Goal: Navigation & Orientation: Understand site structure

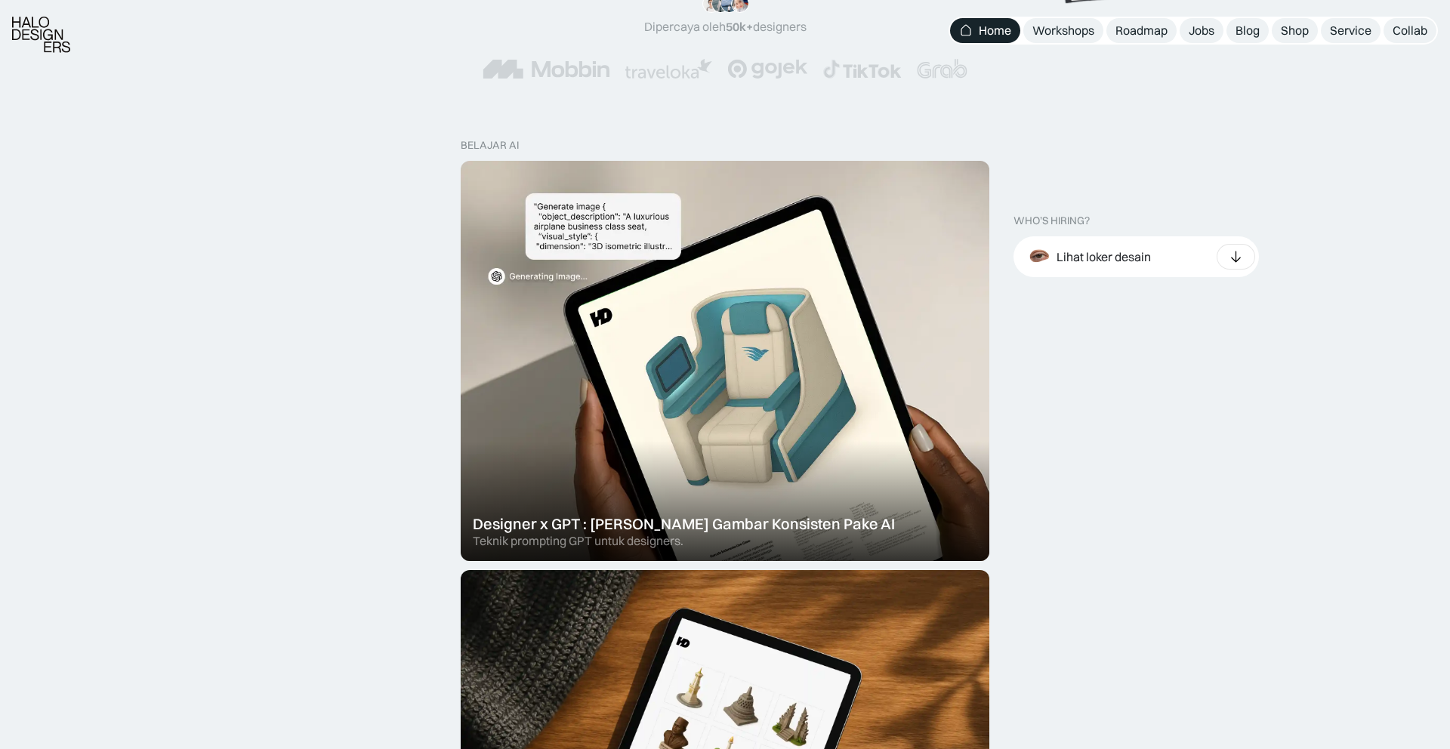
scroll to position [393, 0]
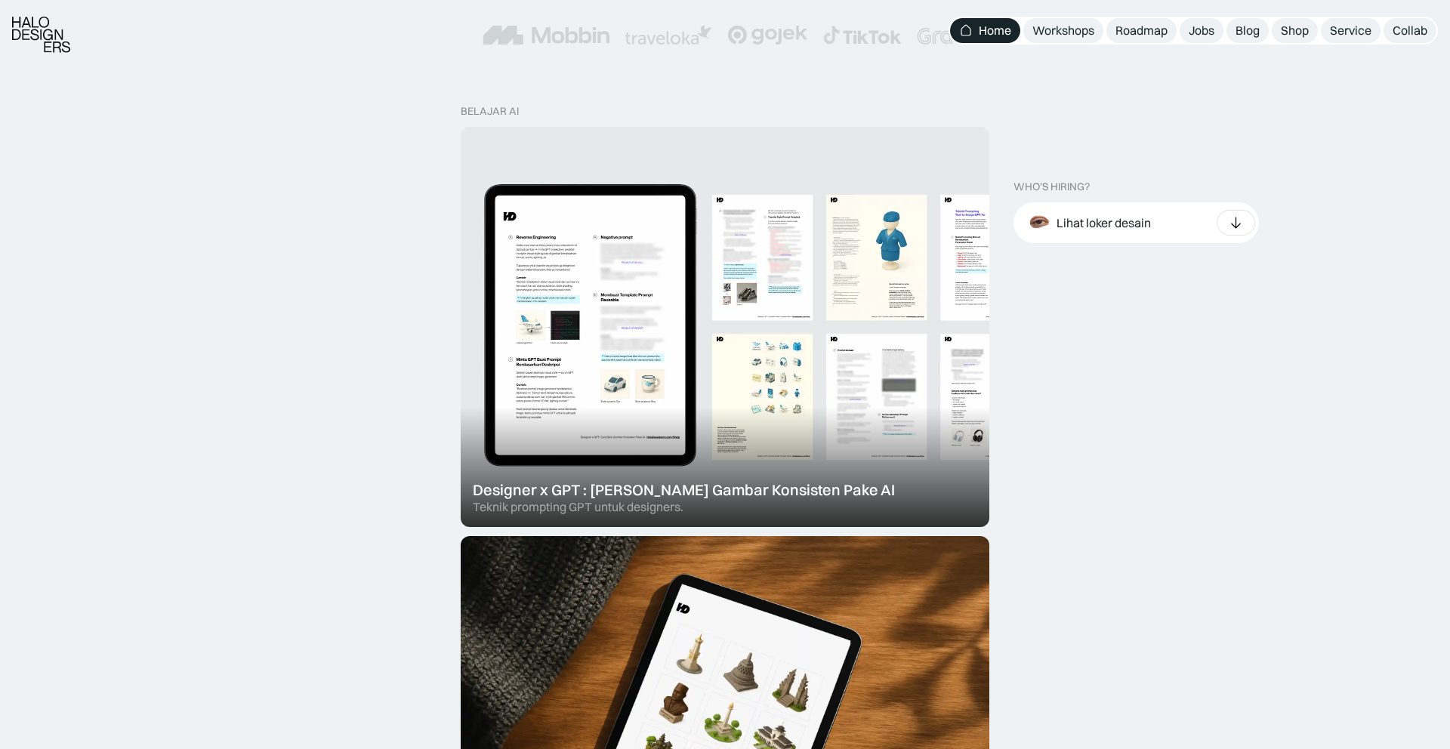
click at [750, 350] on div at bounding box center [725, 327] width 529 height 400
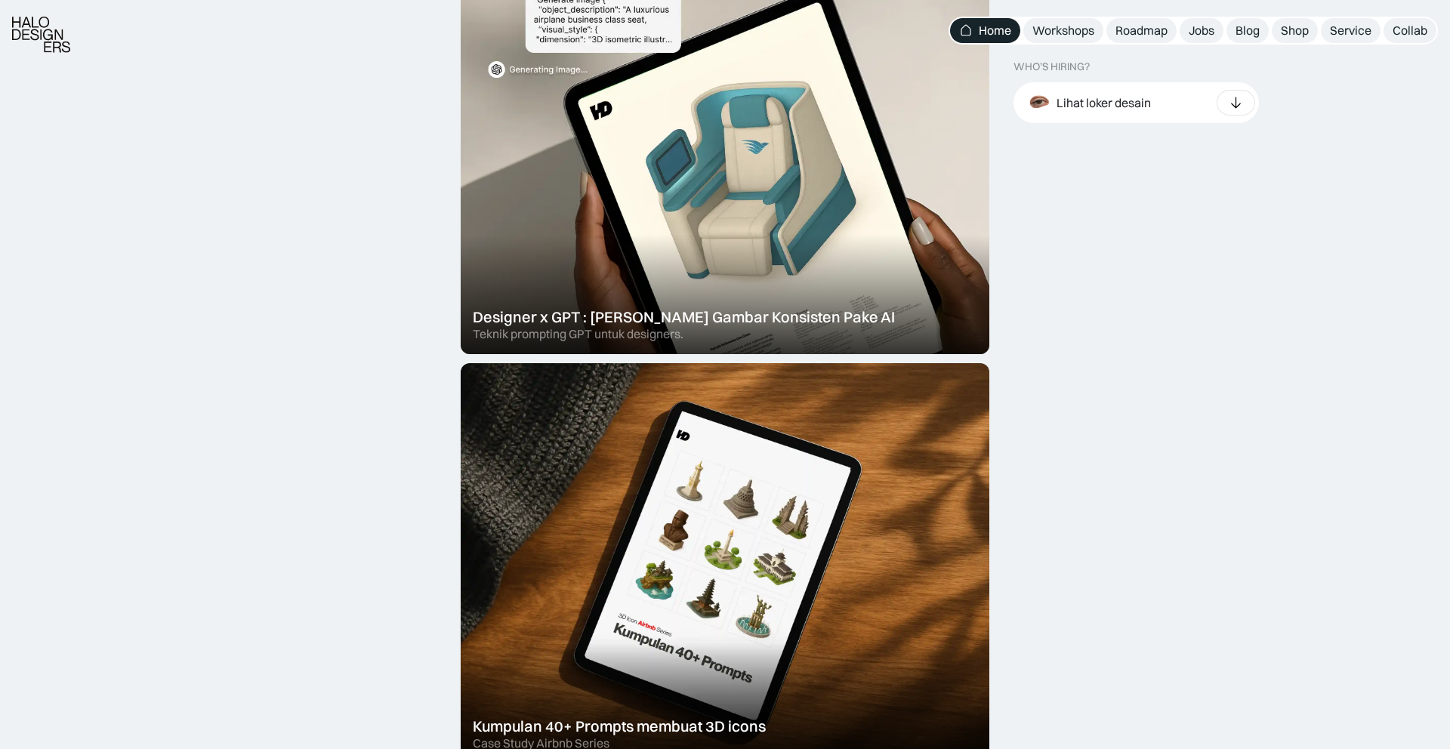
scroll to position [868, 0]
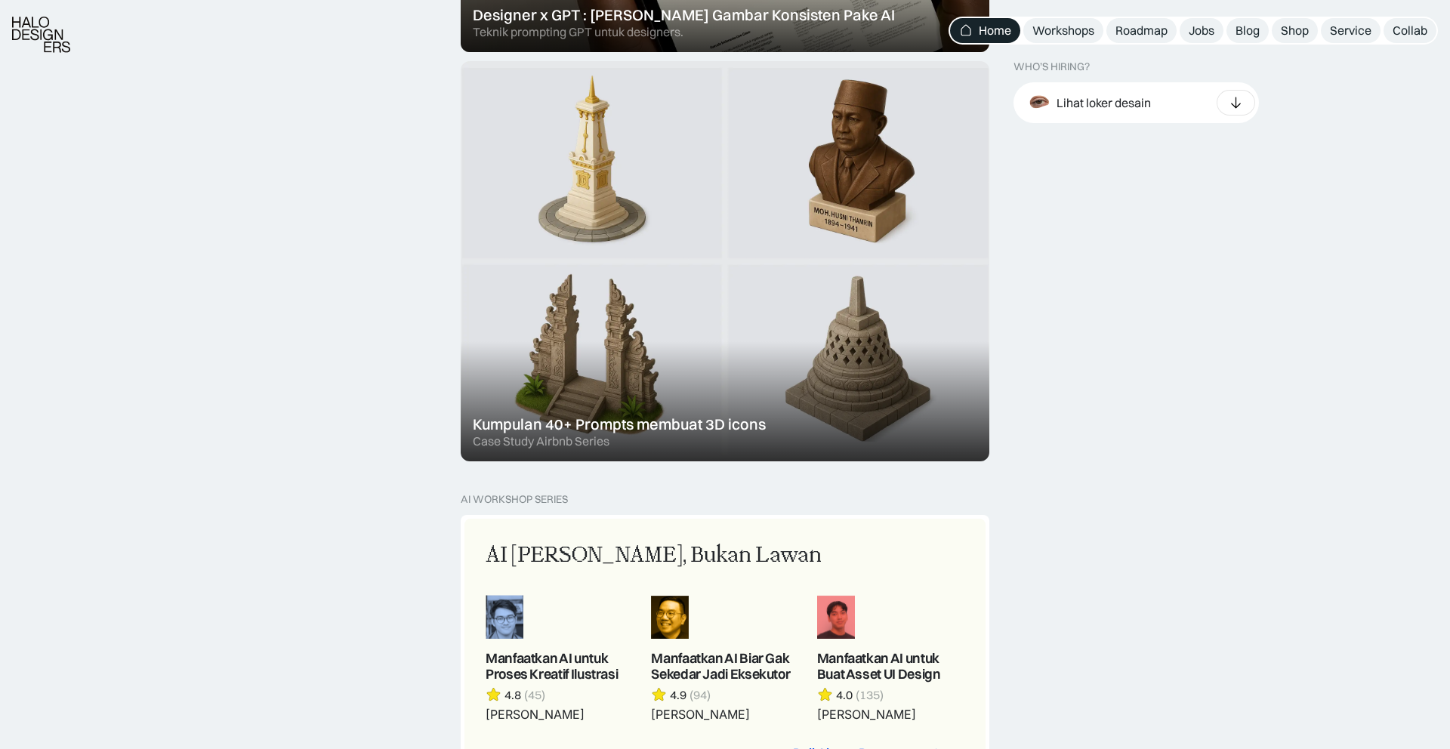
click at [572, 345] on div at bounding box center [725, 261] width 529 height 400
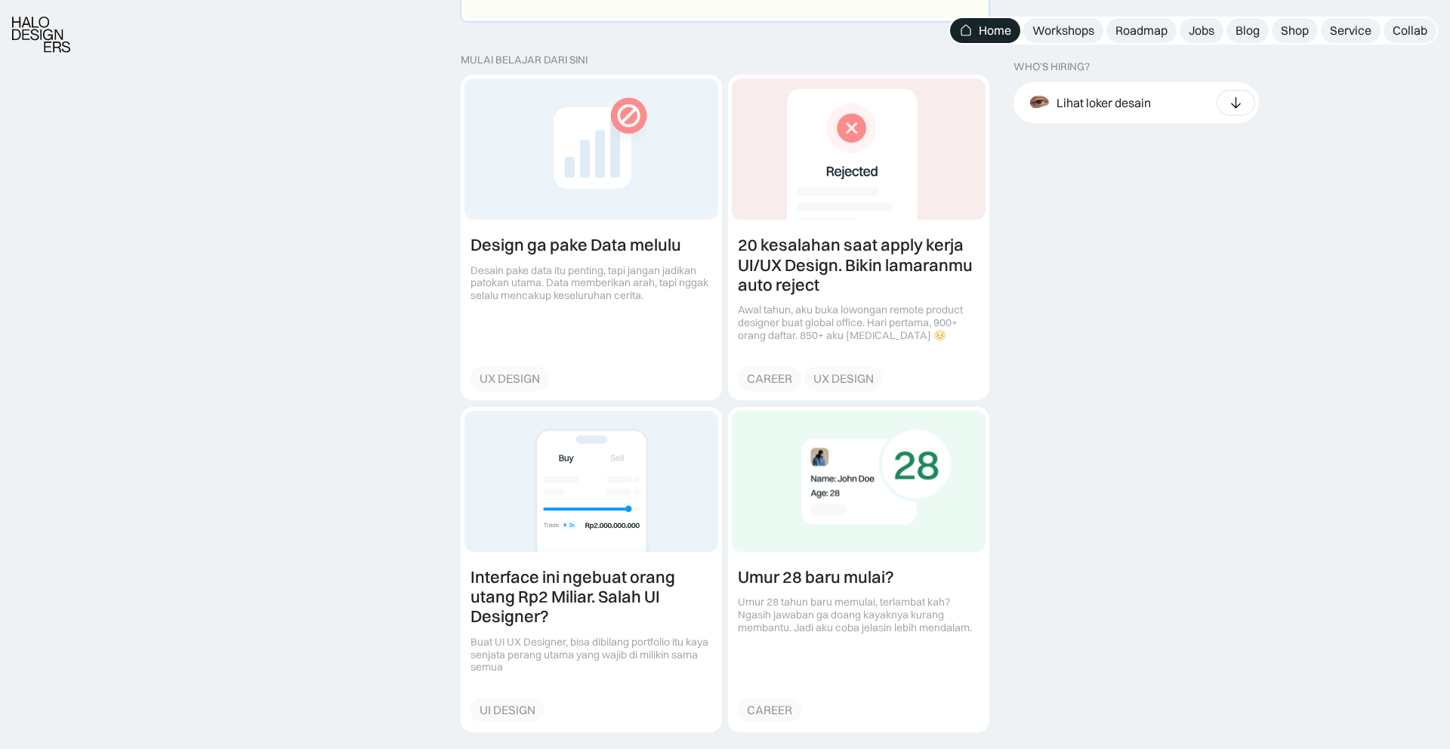
scroll to position [1658, 0]
click at [584, 324] on link at bounding box center [591, 237] width 260 height 324
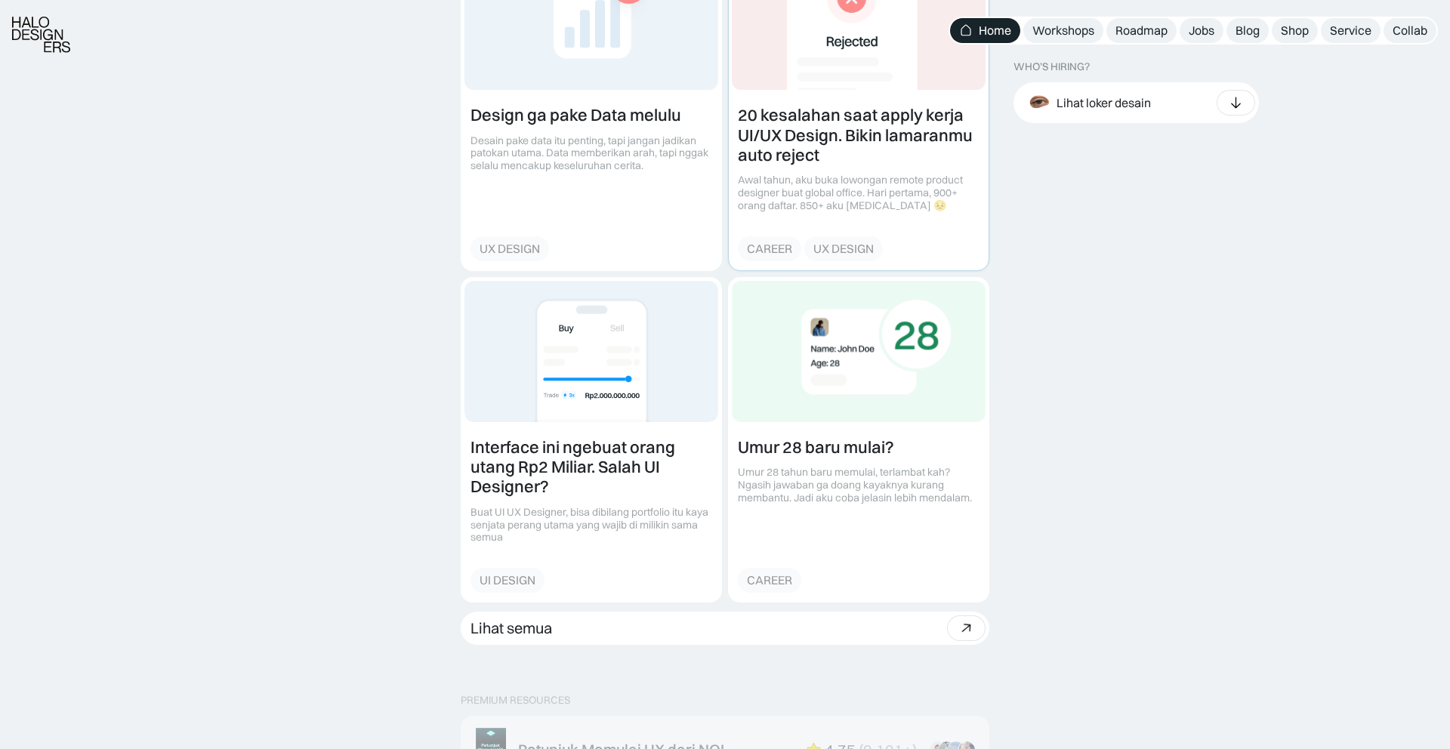
scroll to position [1790, 0]
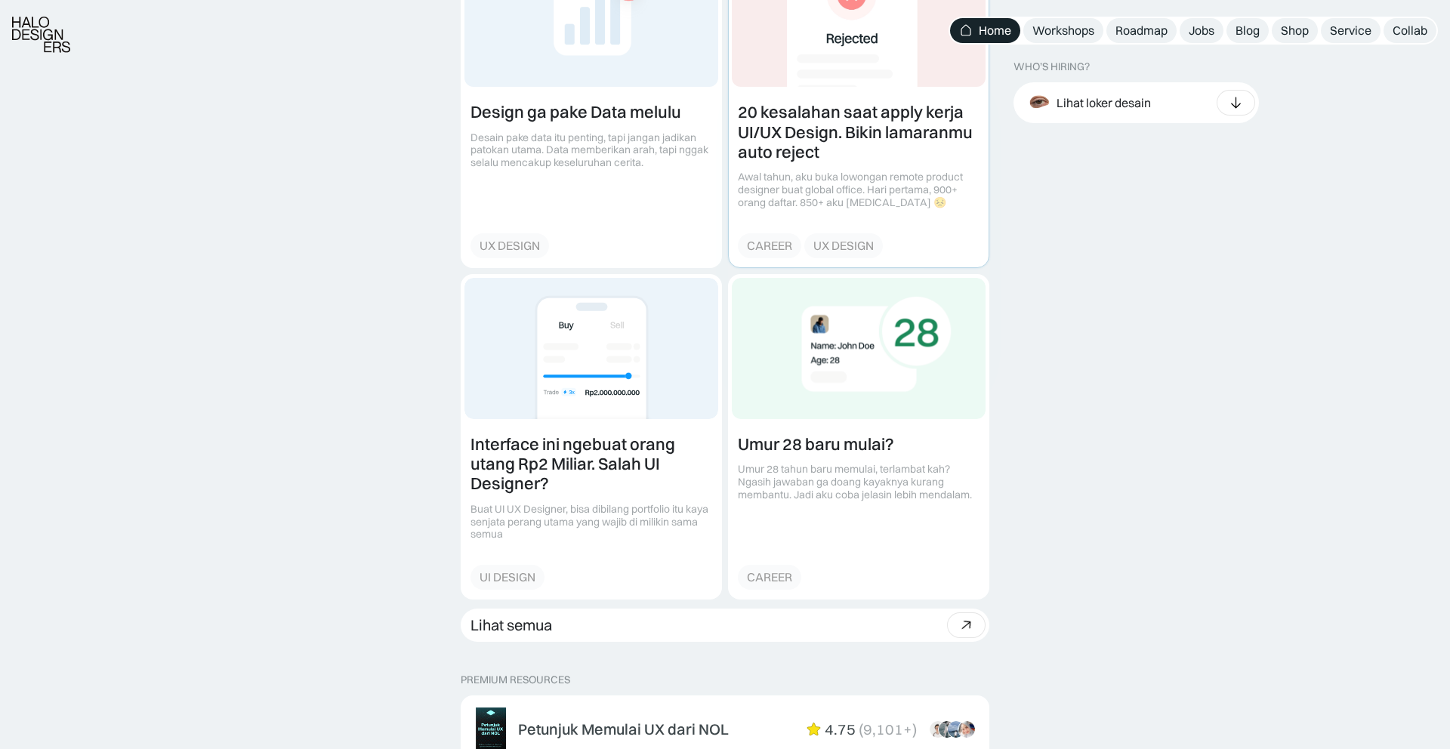
click at [887, 183] on link at bounding box center [859, 105] width 260 height 324
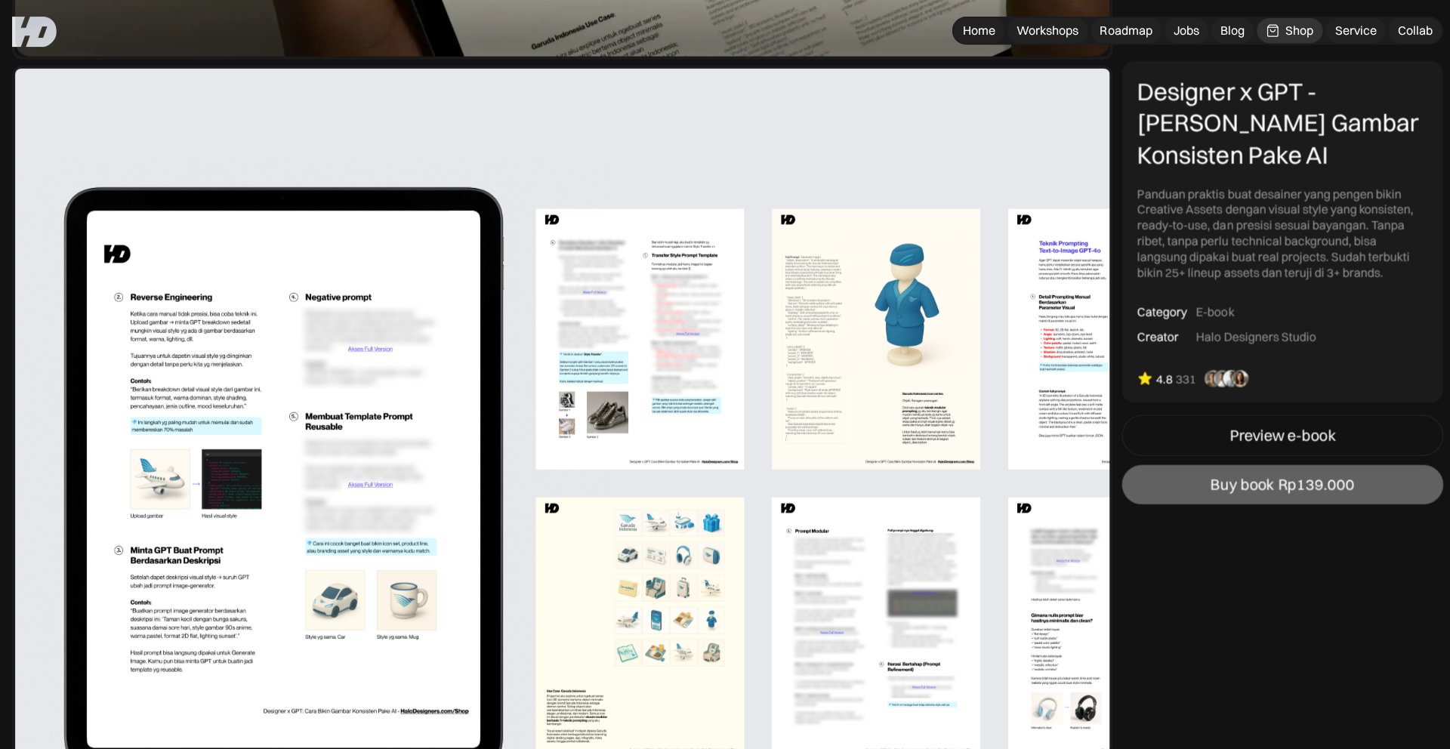
scroll to position [887, 0]
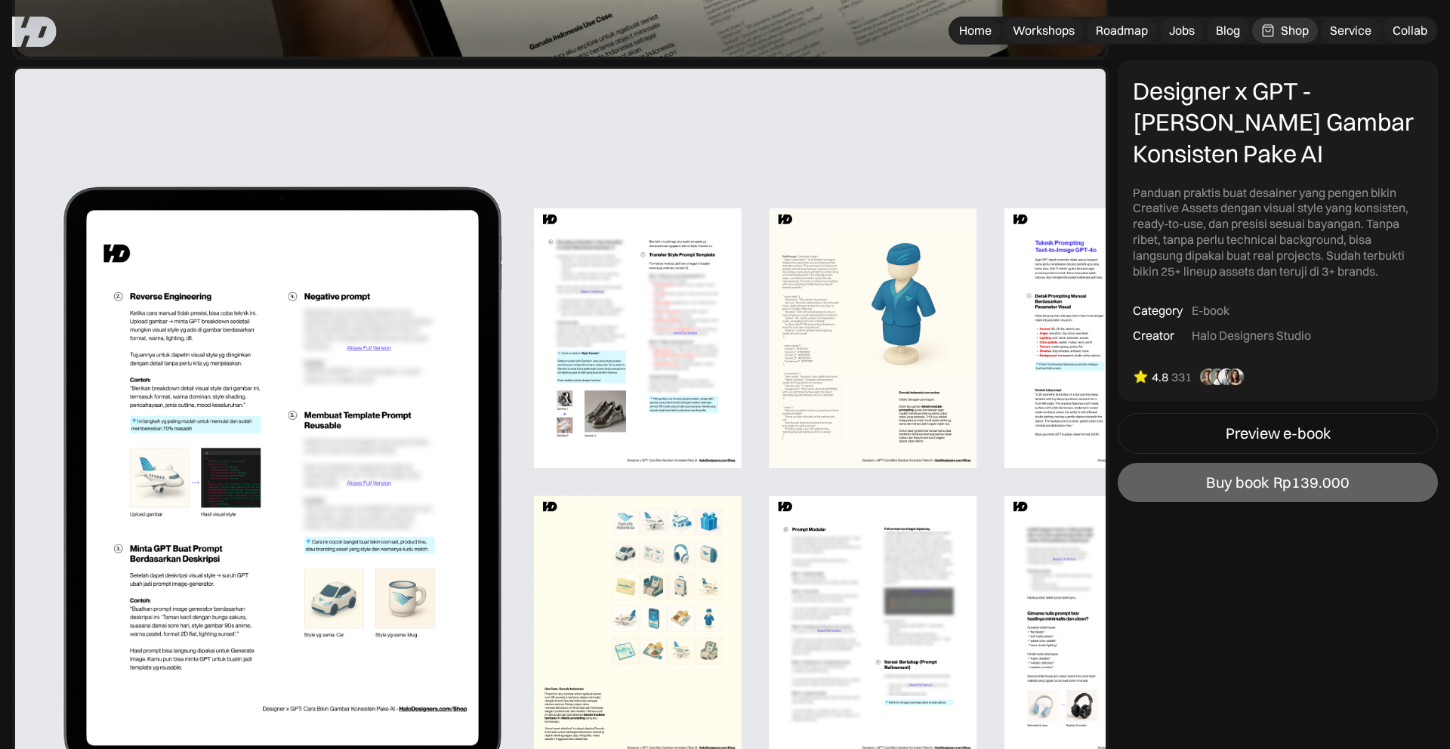
click at [705, 208] on img at bounding box center [560, 481] width 1096 height 831
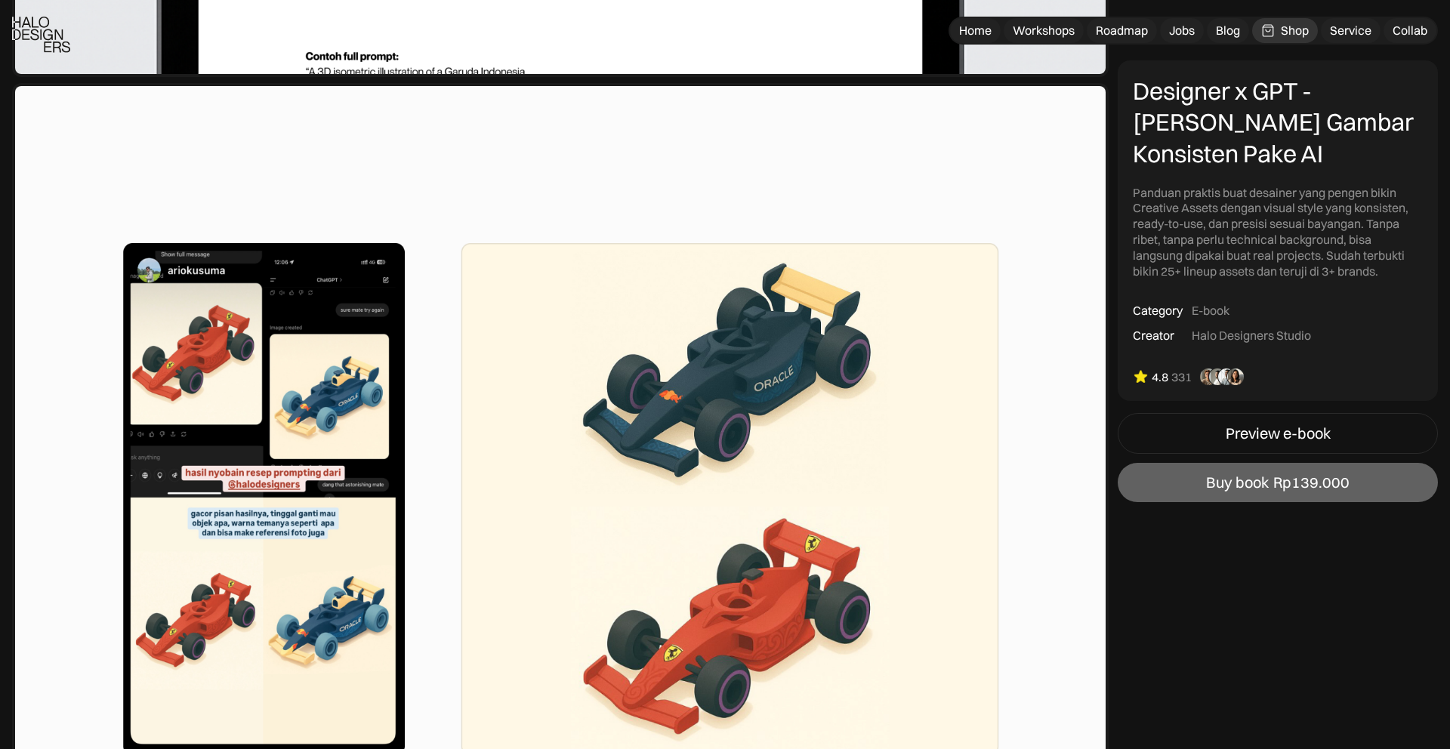
scroll to position [5980, 0]
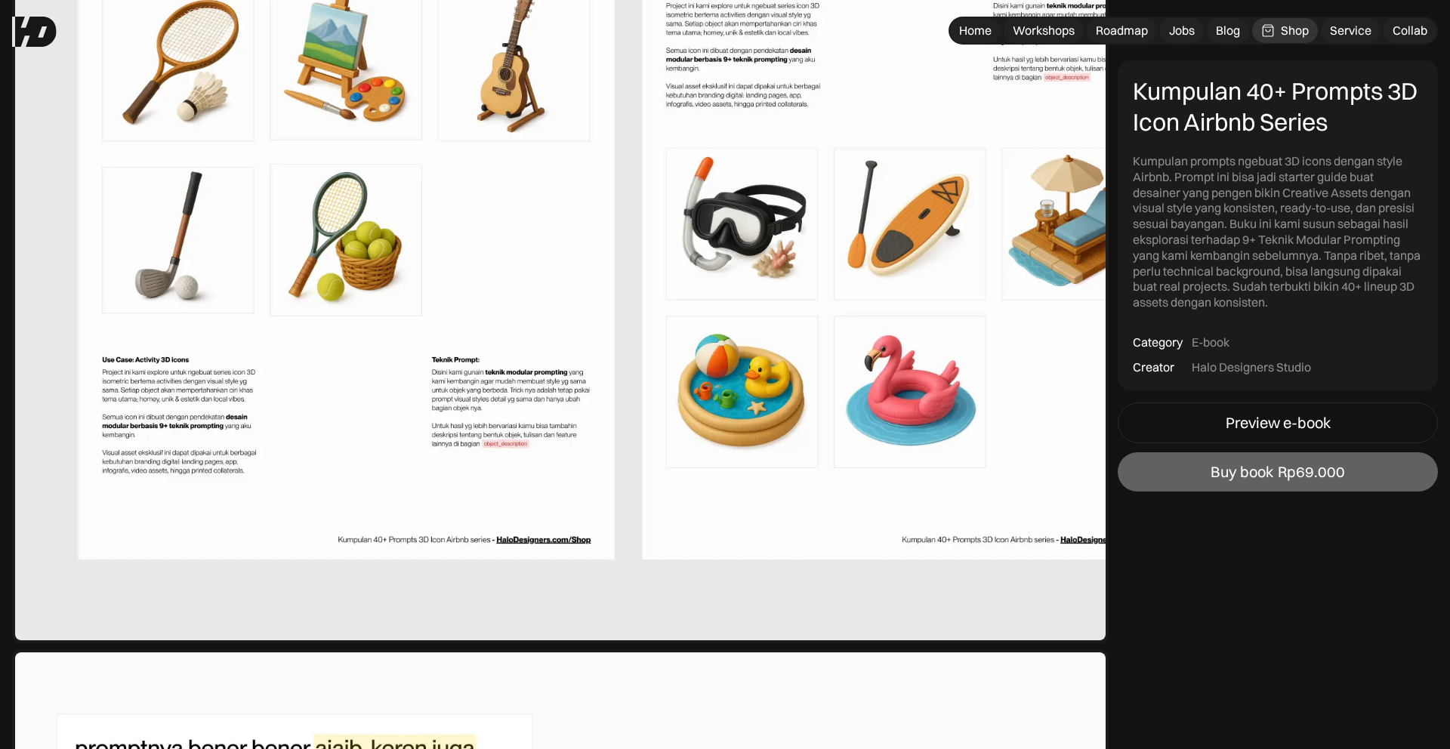
scroll to position [4906, 0]
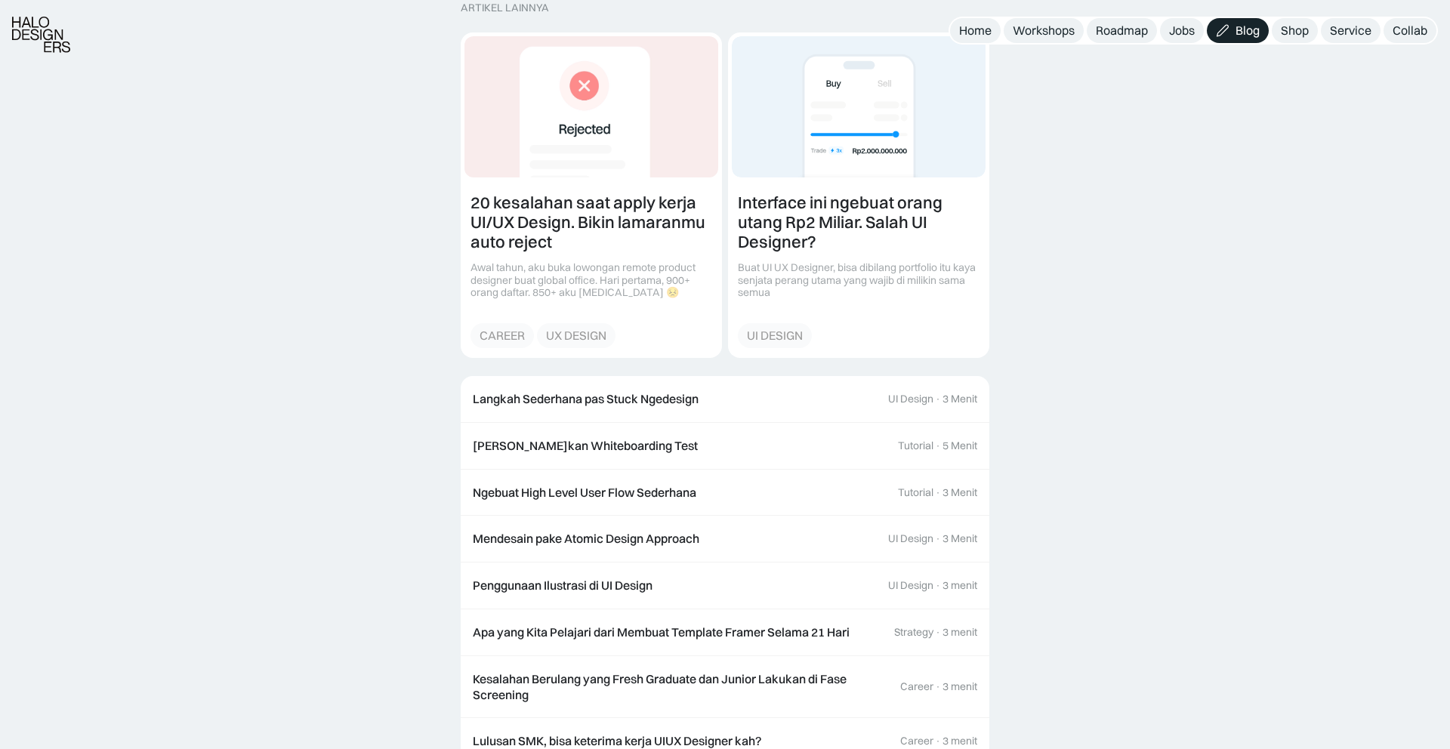
scroll to position [1568, 0]
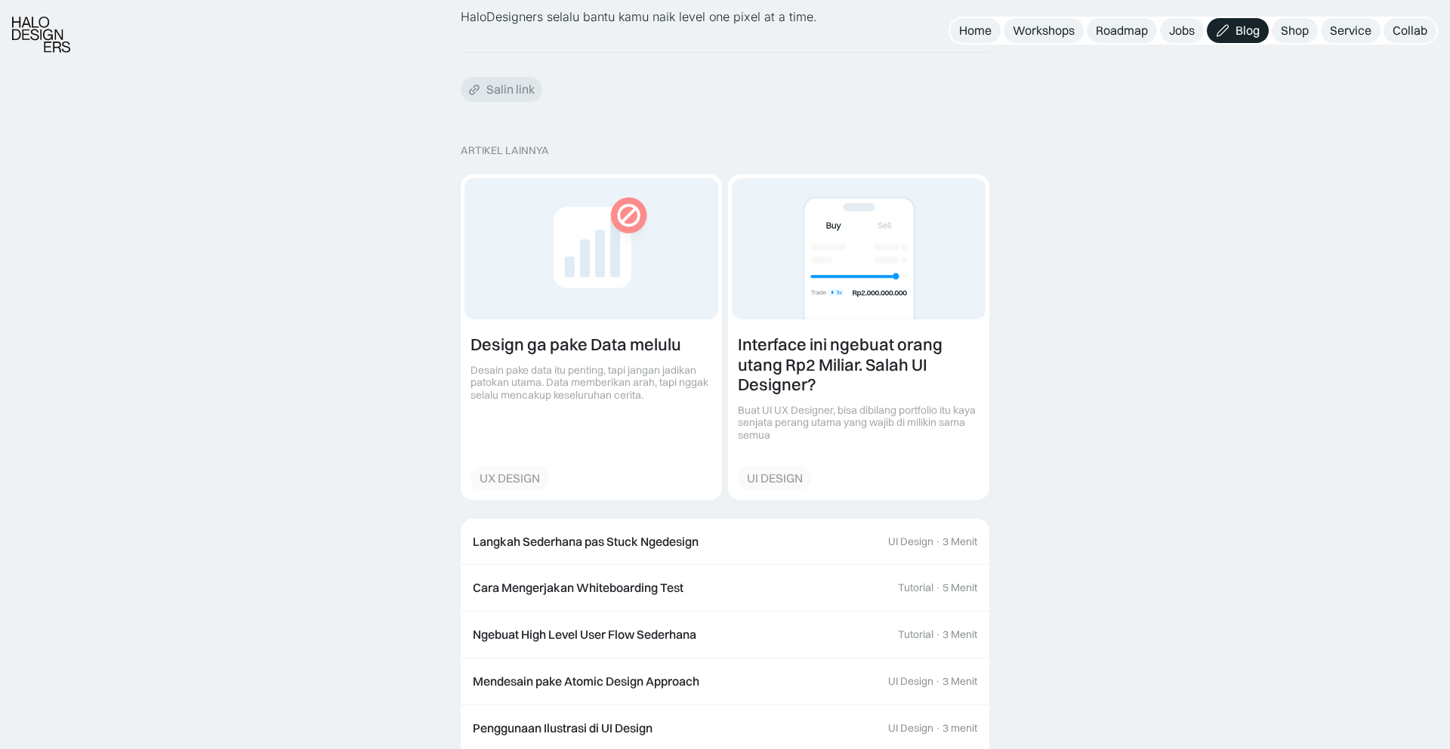
scroll to position [2397, 0]
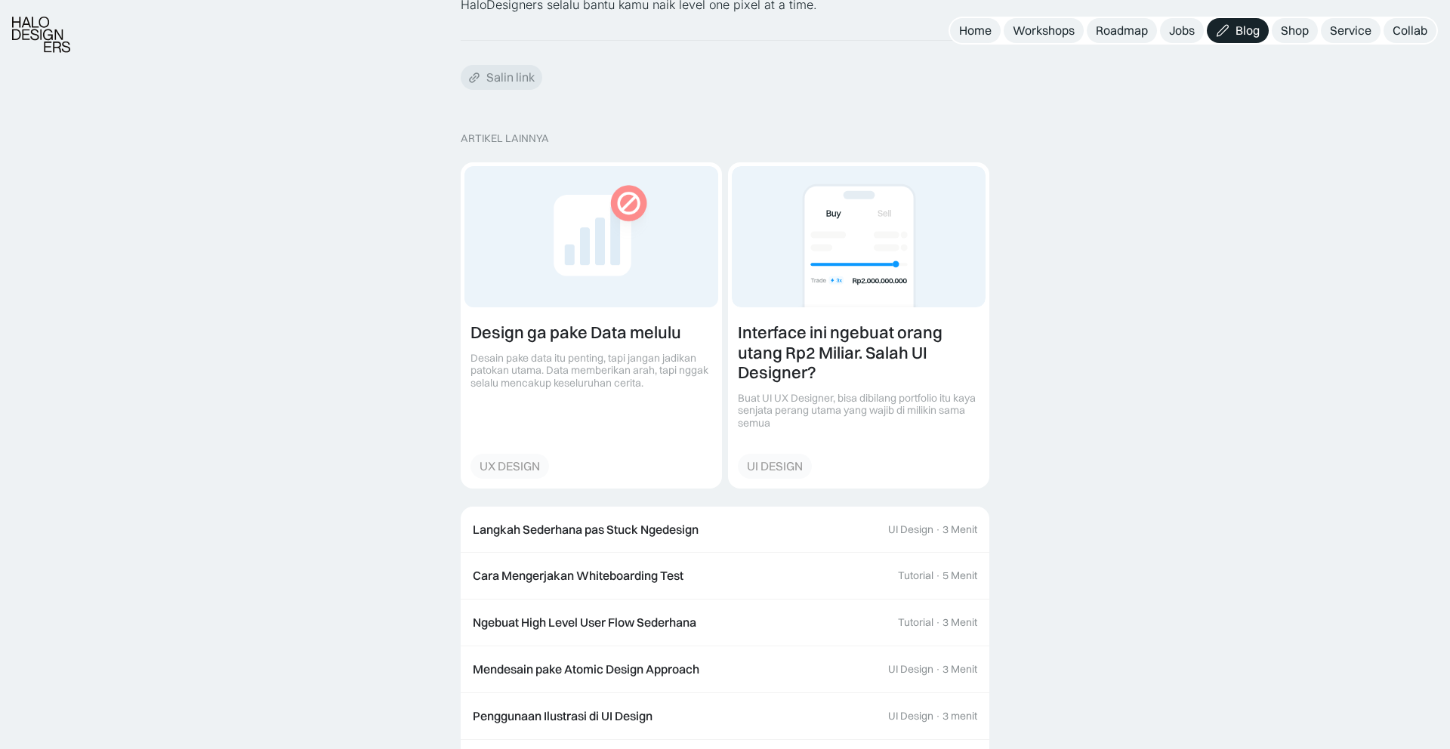
click at [54, 30] on img at bounding box center [41, 35] width 58 height 36
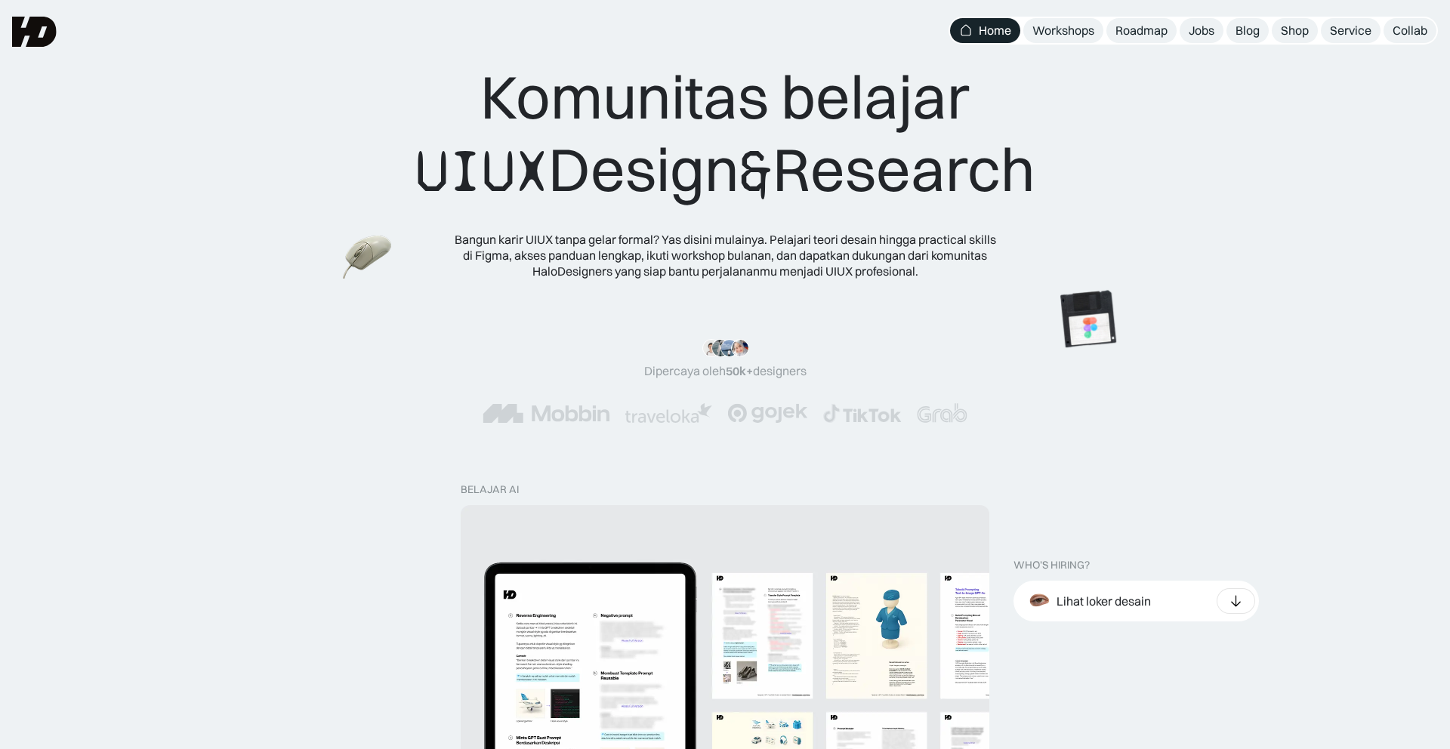
scroll to position [14, 0]
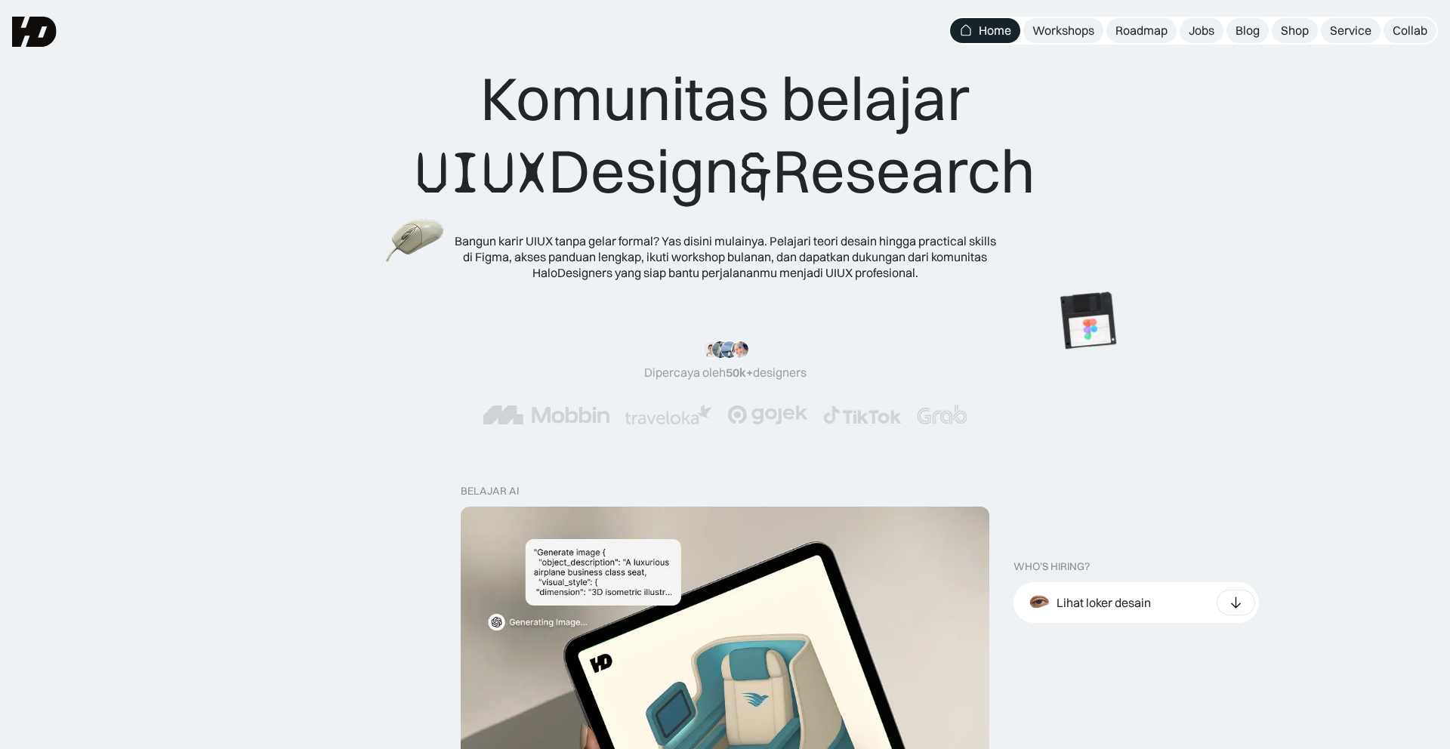
click at [414, 251] on img at bounding box center [415, 241] width 59 height 54
click at [1073, 271] on img at bounding box center [1115, 313] width 85 height 85
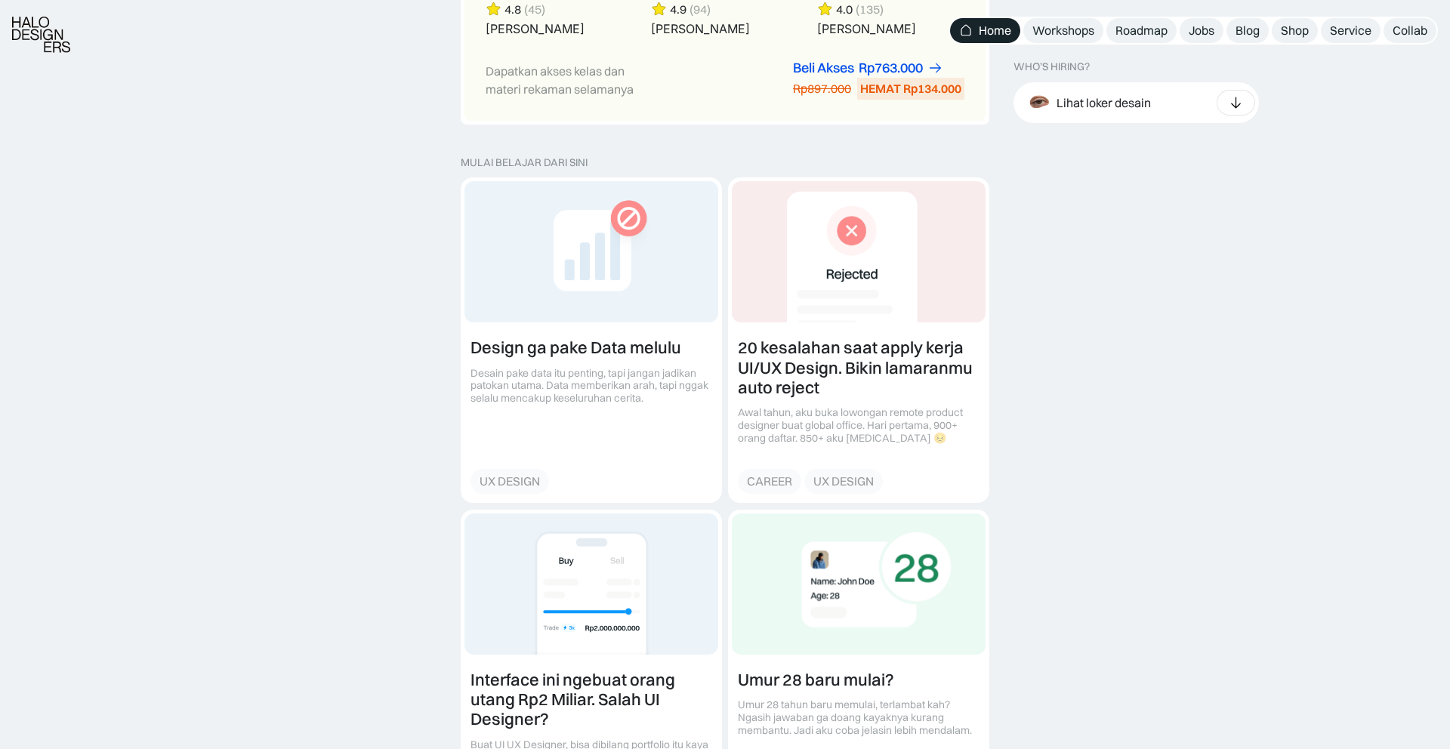
scroll to position [2282, 0]
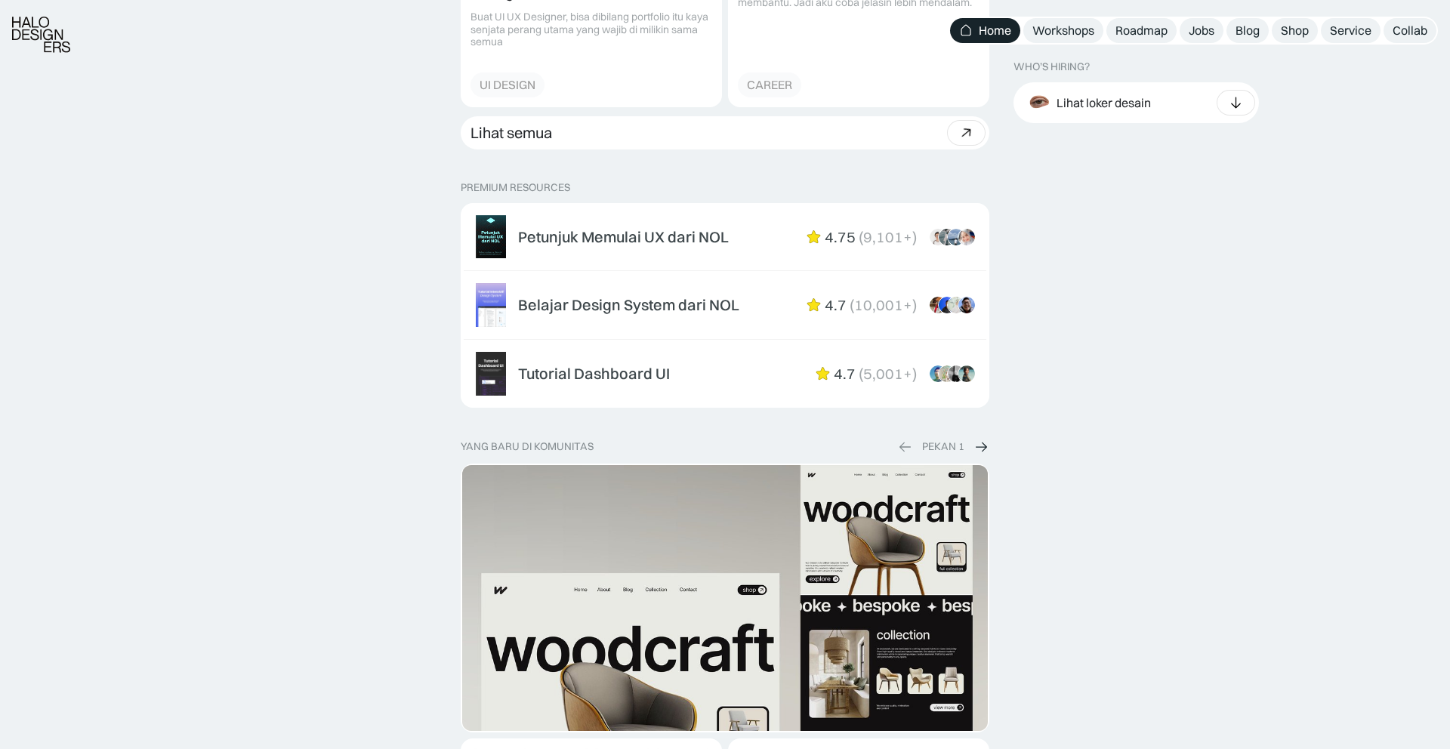
click at [541, 192] on p "PREMIUM RESOURCES" at bounding box center [725, 187] width 529 height 13
click at [569, 191] on p "PREMIUM RESOURCES" at bounding box center [725, 187] width 529 height 13
click at [566, 191] on p "PREMIUM RESOURCES" at bounding box center [725, 187] width 529 height 13
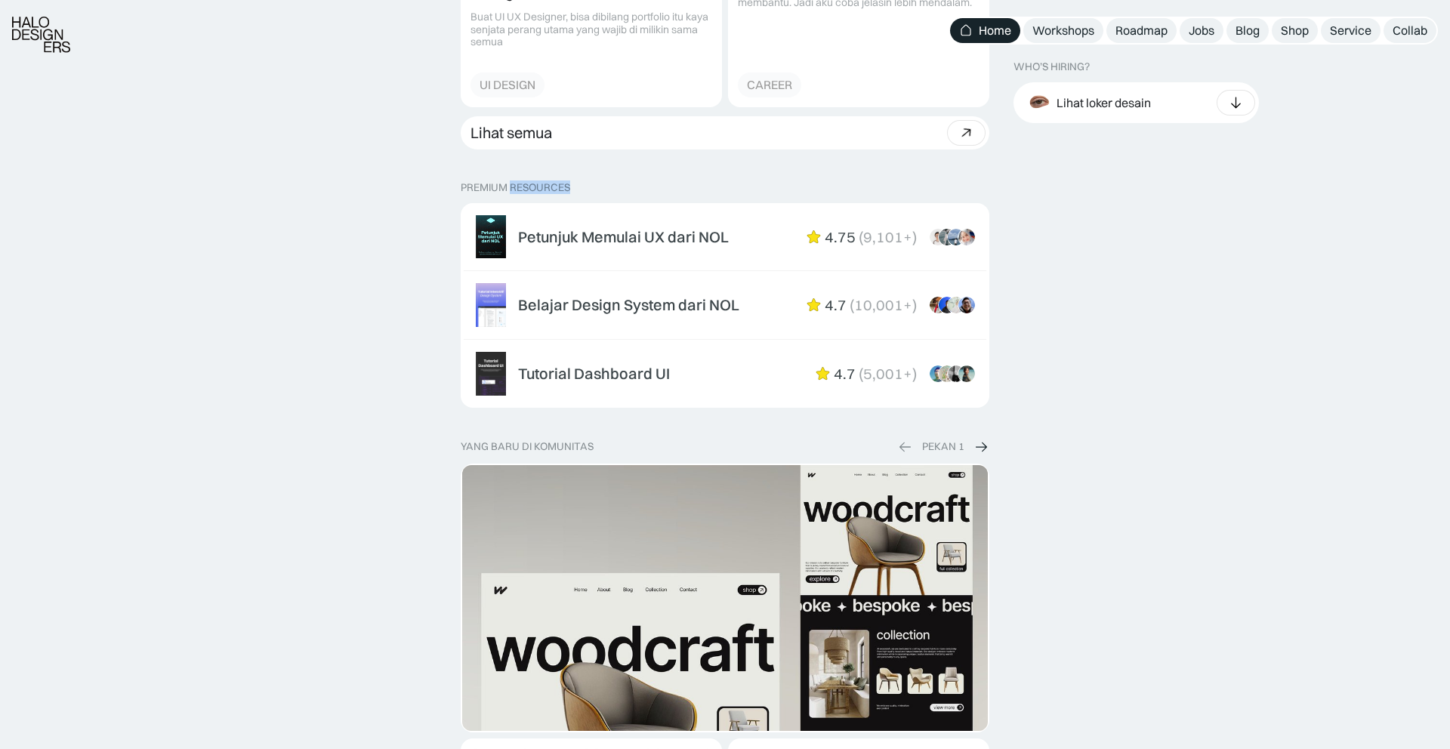
click at [566, 191] on p "PREMIUM RESOURCES" at bounding box center [725, 187] width 529 height 13
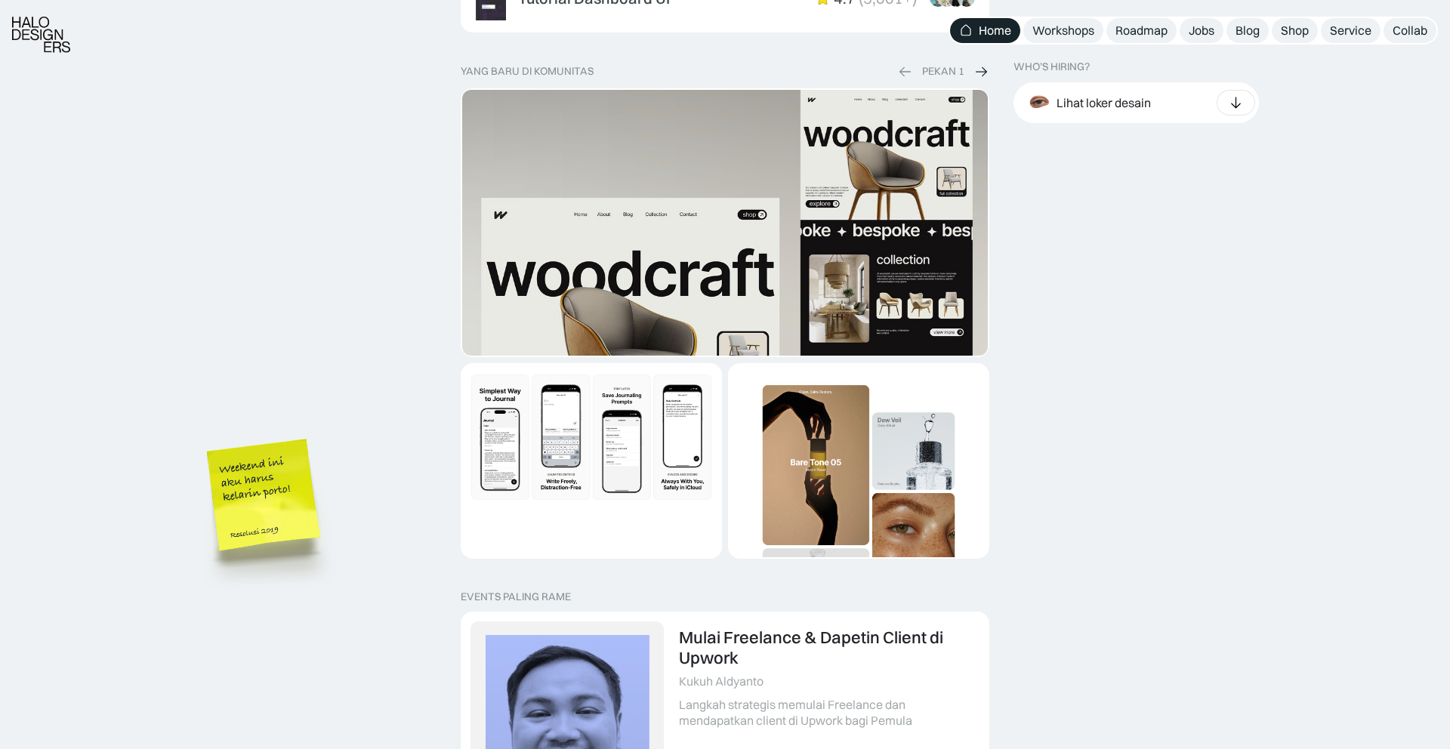
scroll to position [2662, 0]
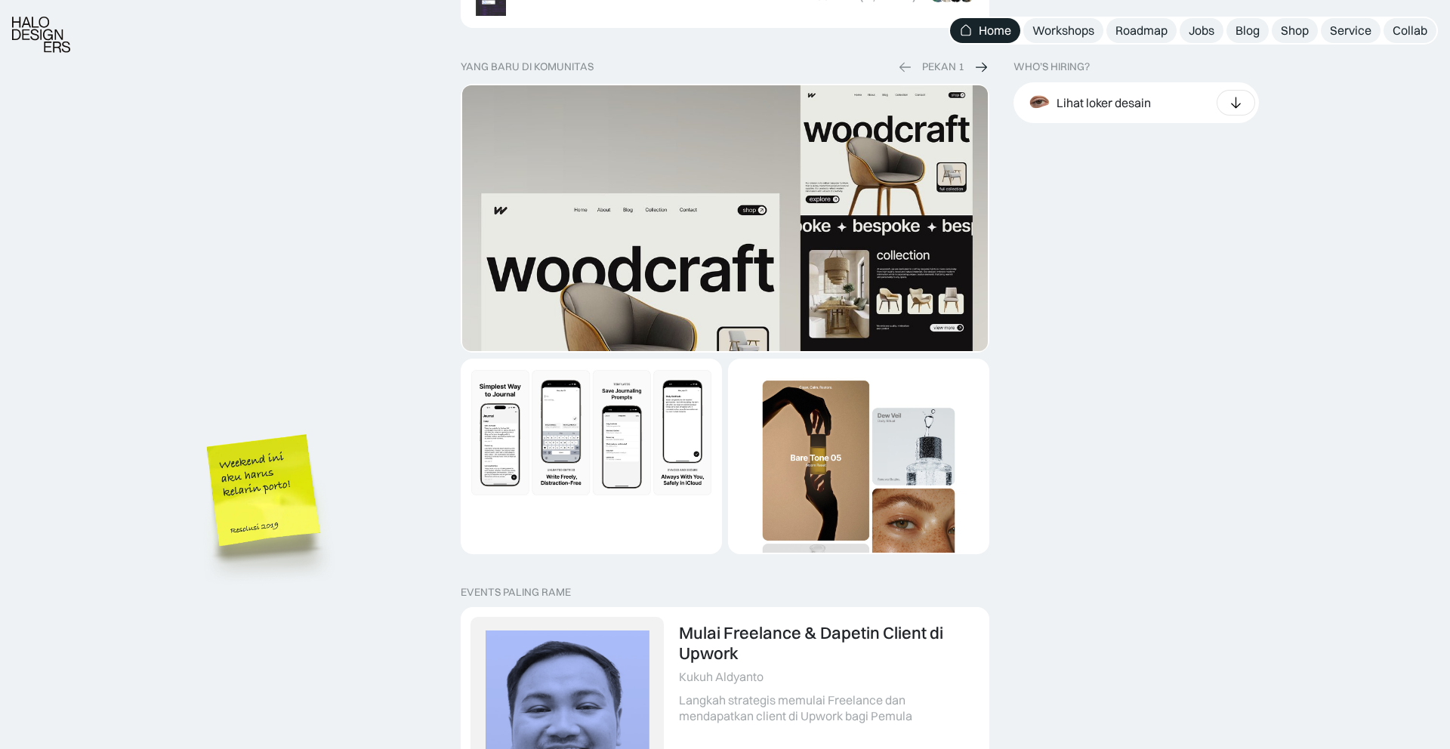
click at [595, 420] on img "1 of 2" at bounding box center [591, 432] width 258 height 145
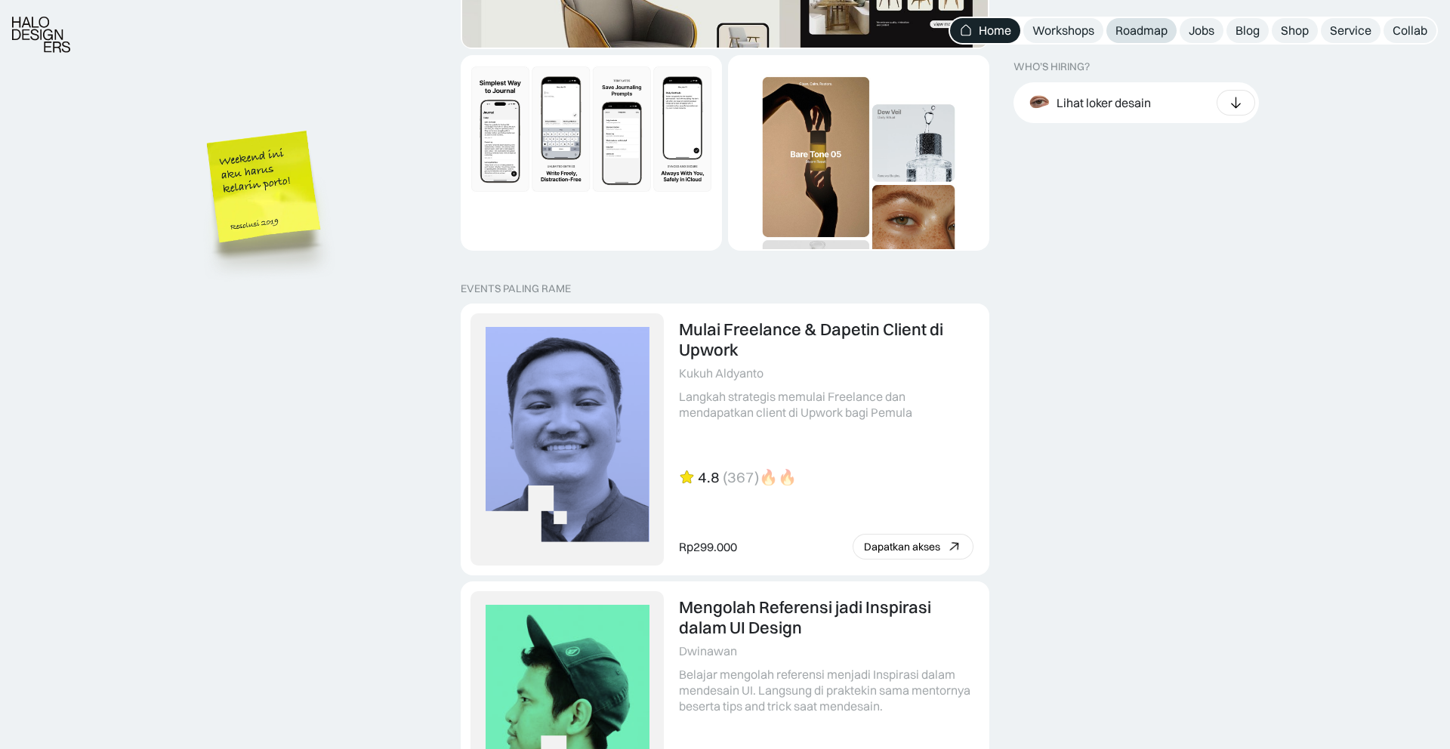
click at [1156, 24] on div "Roadmap" at bounding box center [1141, 31] width 52 height 16
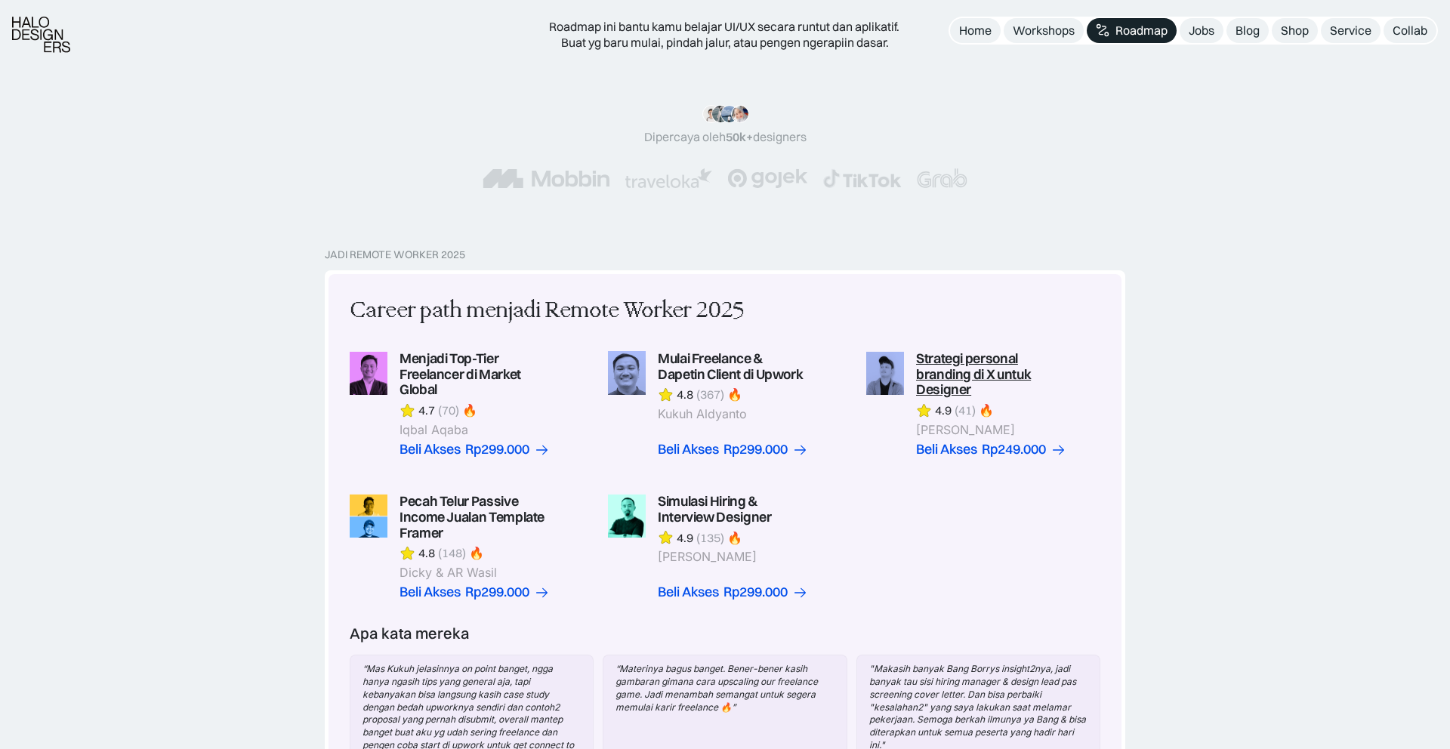
scroll to position [160, 0]
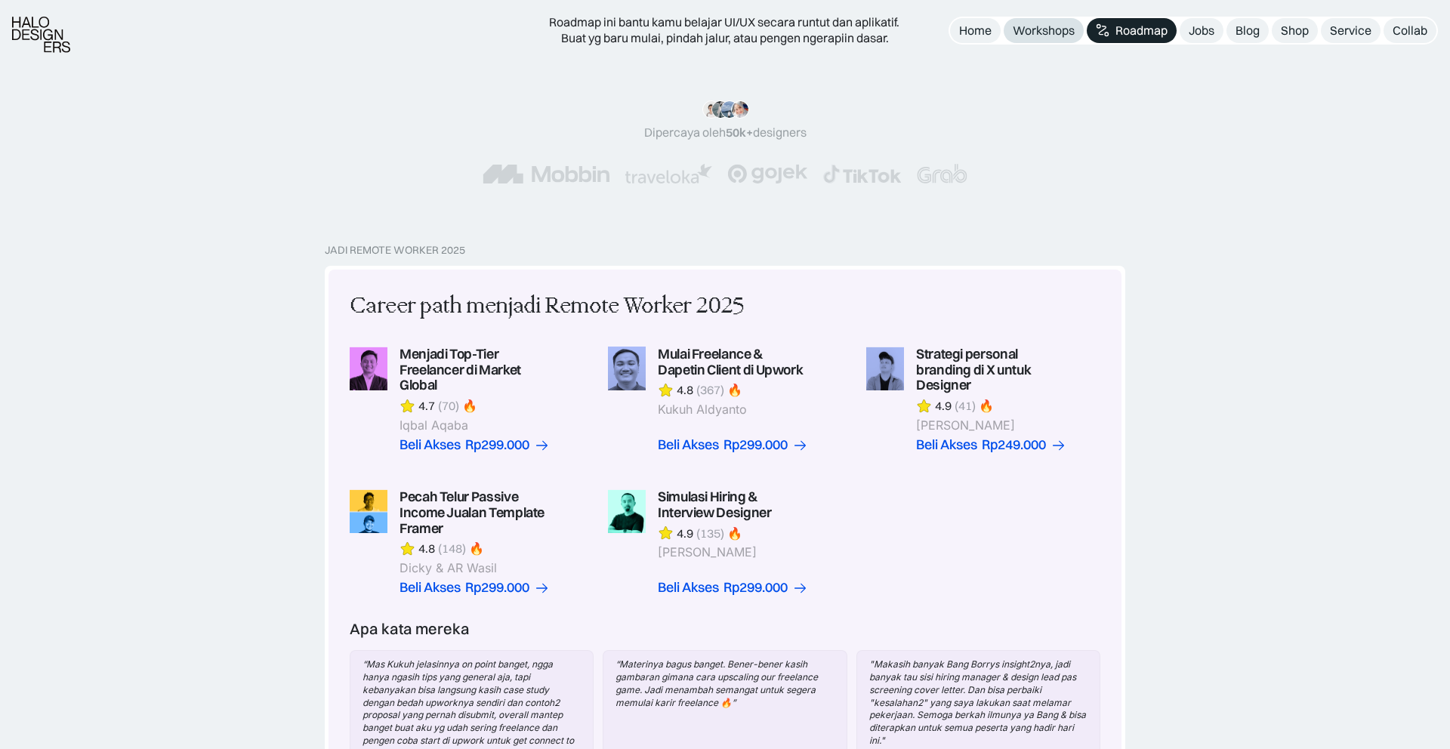
click at [1062, 39] on link "Workshops" at bounding box center [1044, 30] width 80 height 25
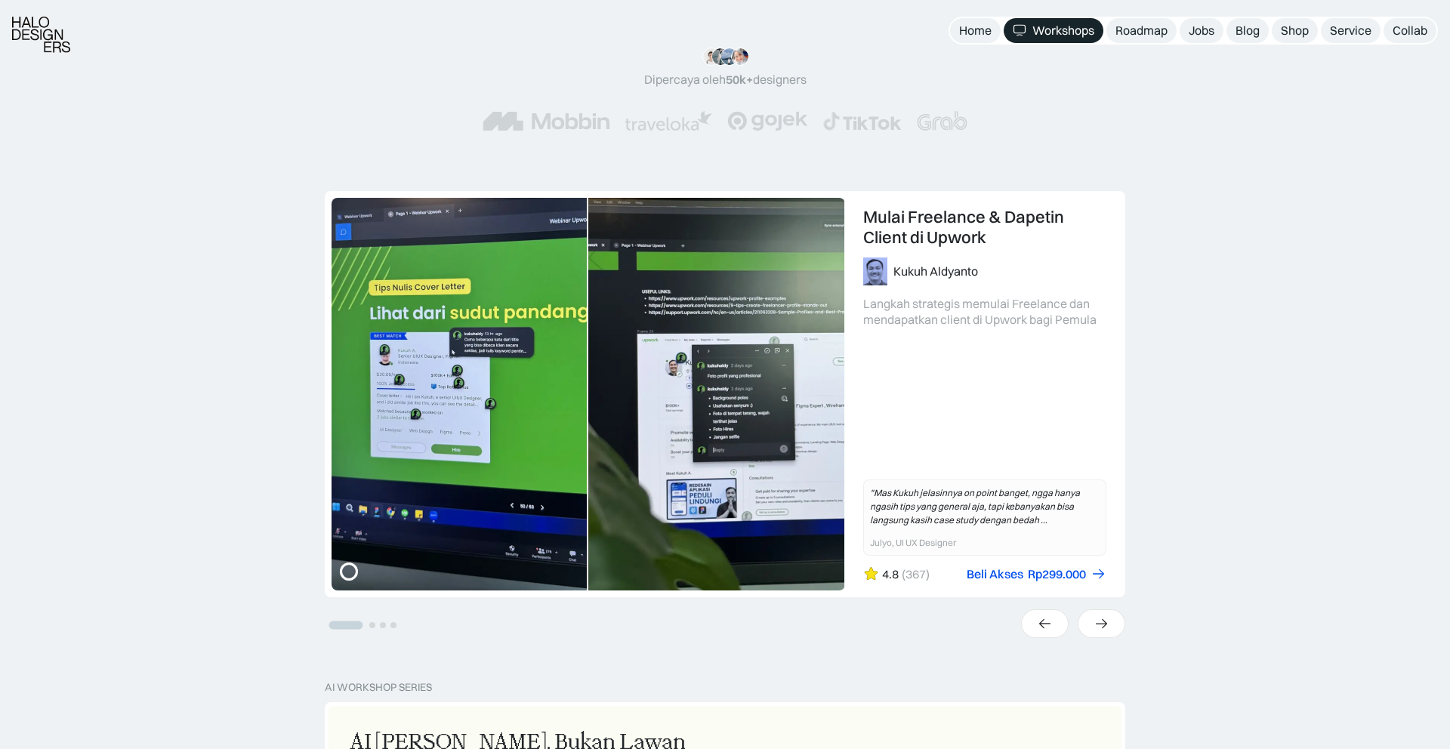
scroll to position [215, 0]
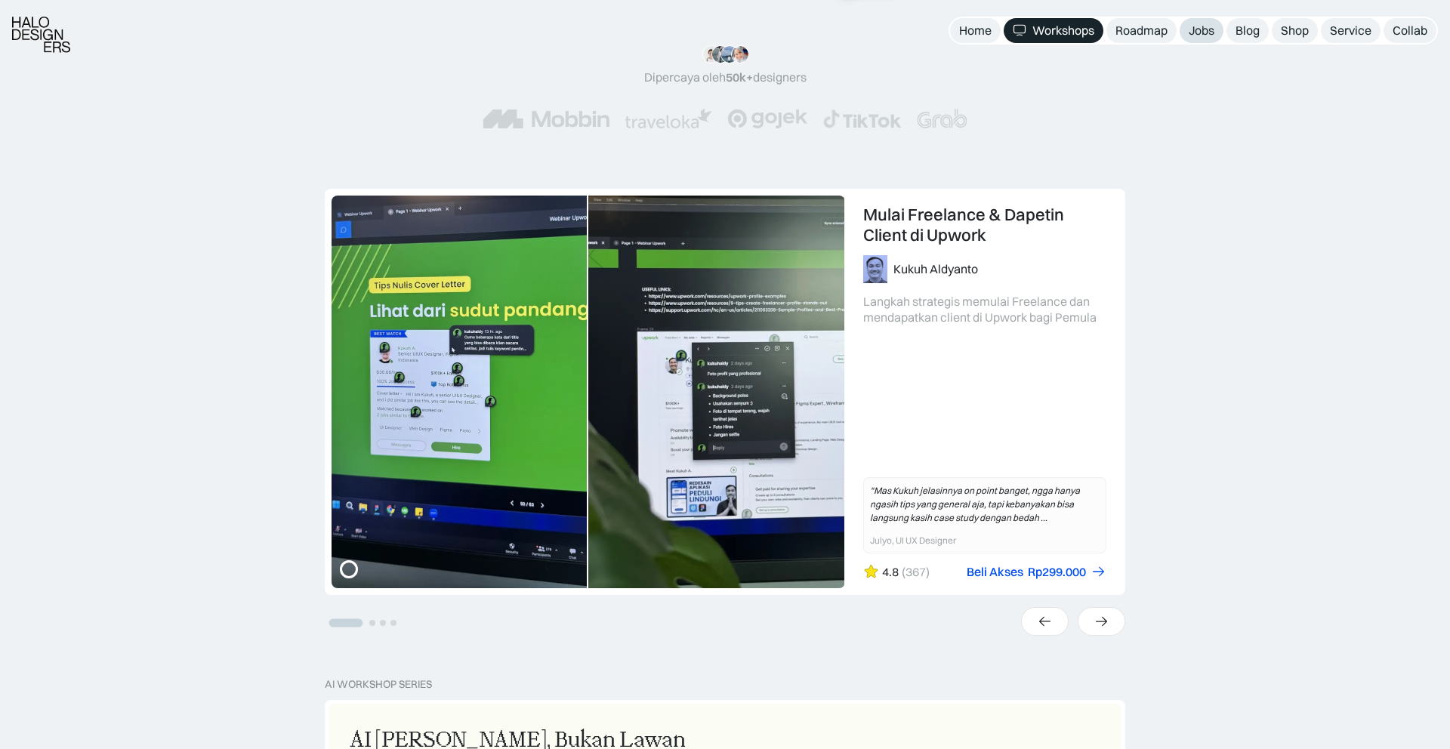
click at [1204, 34] on div "Jobs" at bounding box center [1202, 31] width 26 height 16
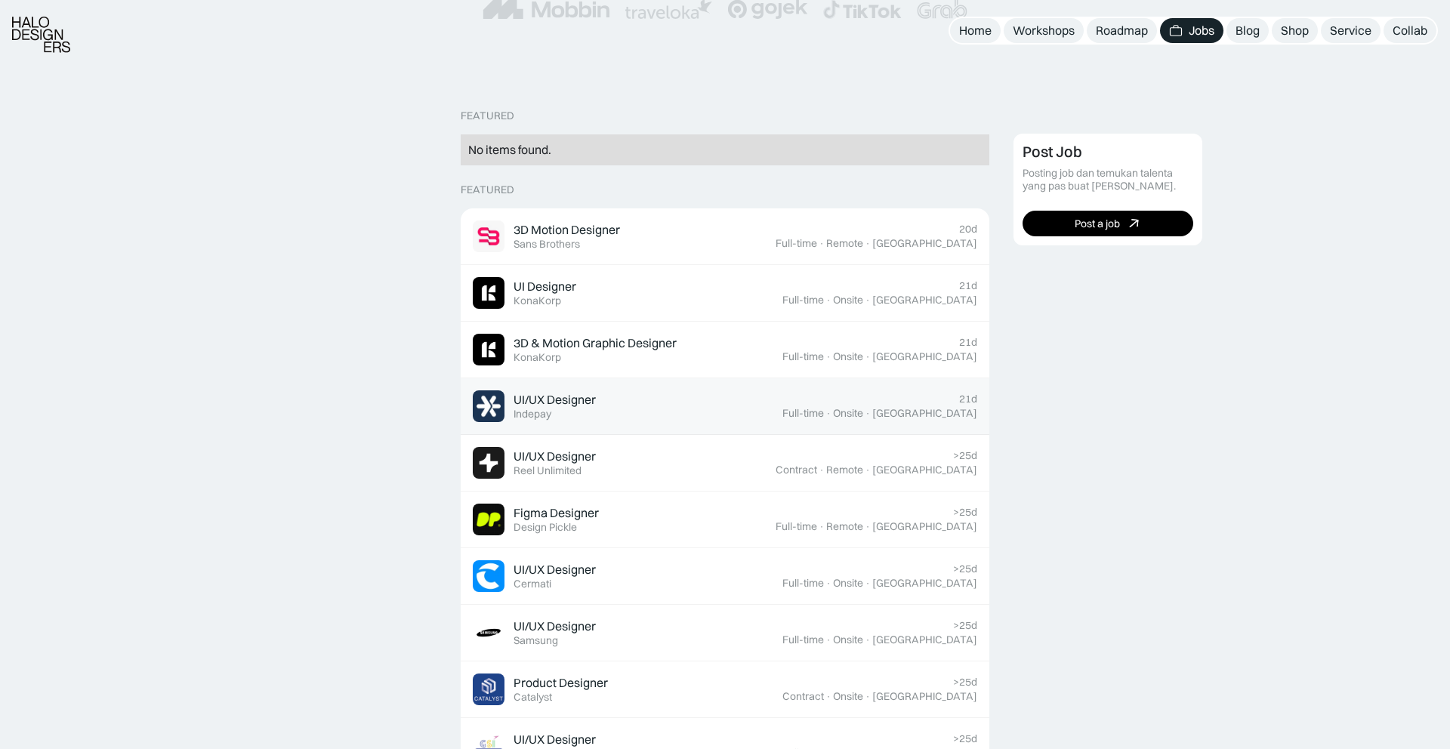
scroll to position [338, 0]
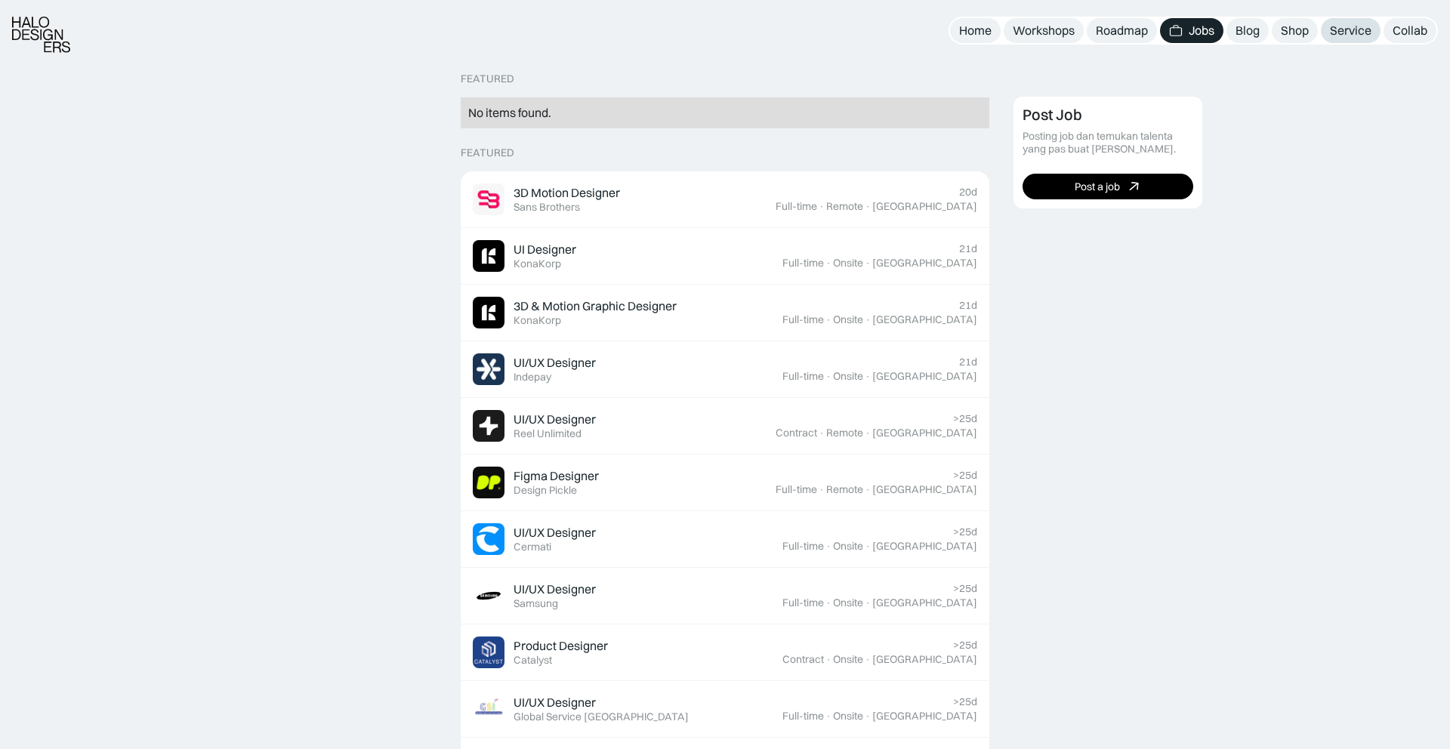
click at [1352, 33] on div "Service" at bounding box center [1351, 31] width 42 height 16
